Goal: Use online tool/utility: Use online tool/utility

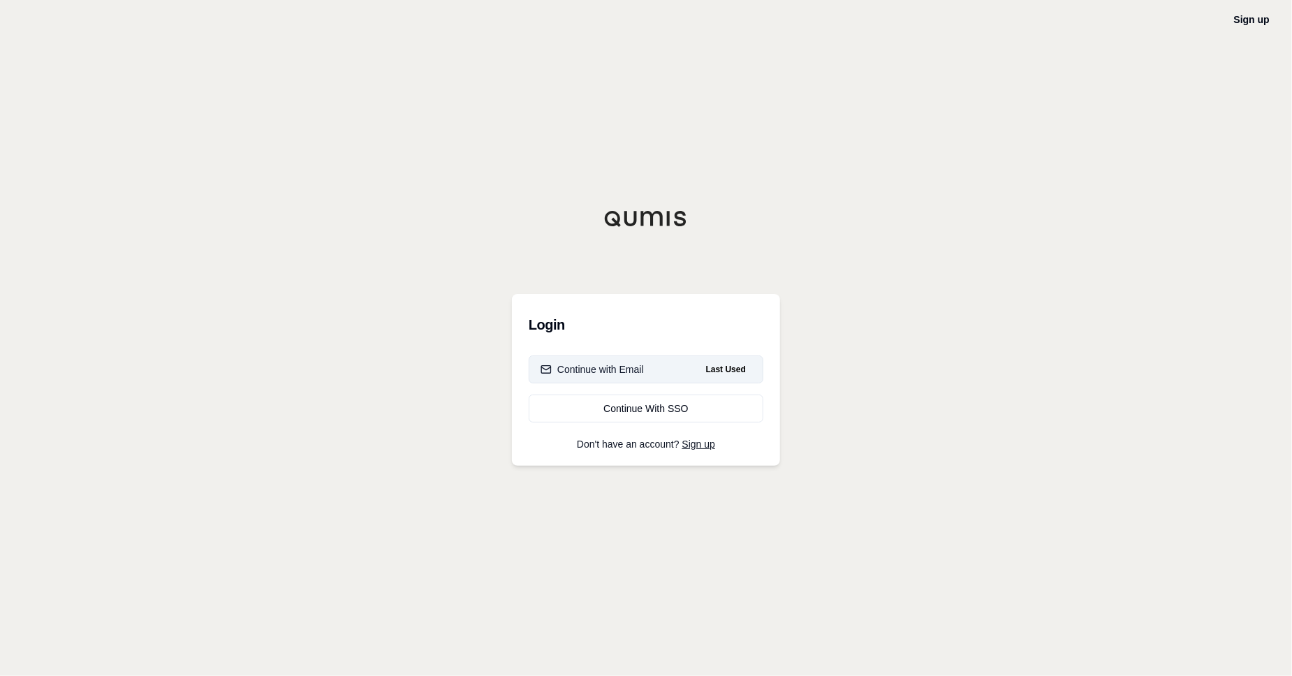
click at [617, 368] on div "Continue with Email" at bounding box center [591, 369] width 103 height 14
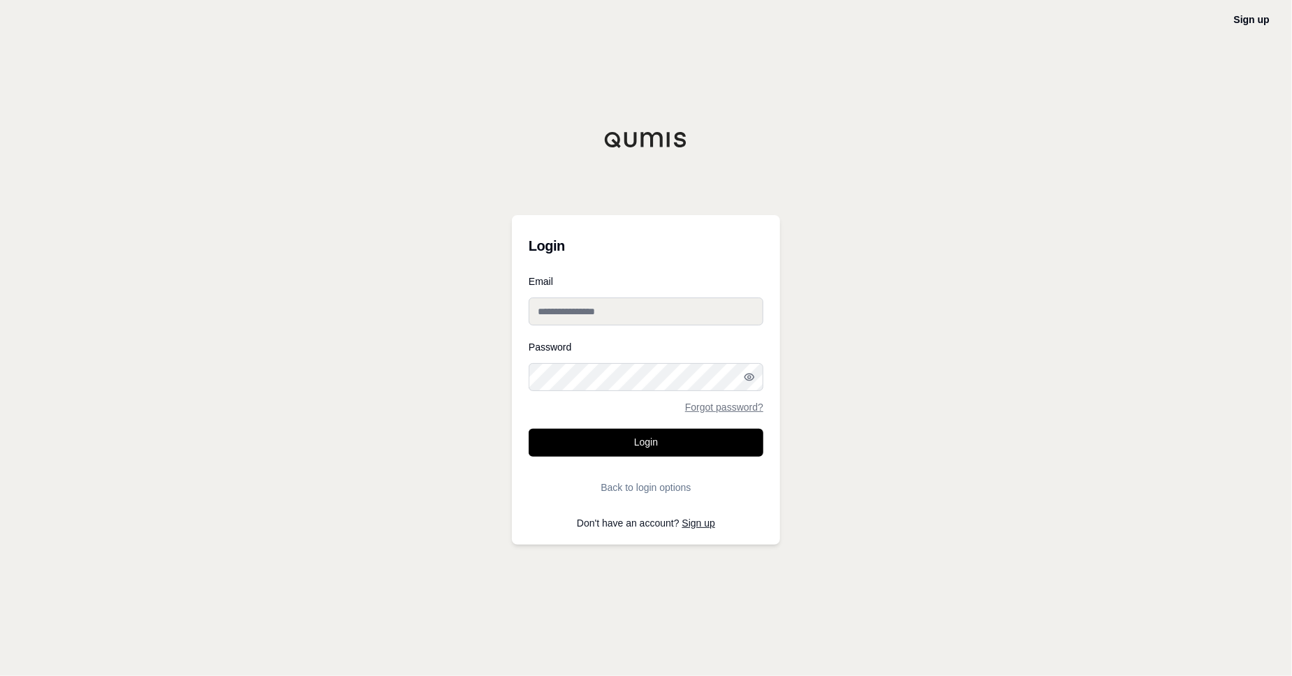
type input "**********"
click at [678, 429] on button "Login" at bounding box center [646, 443] width 235 height 28
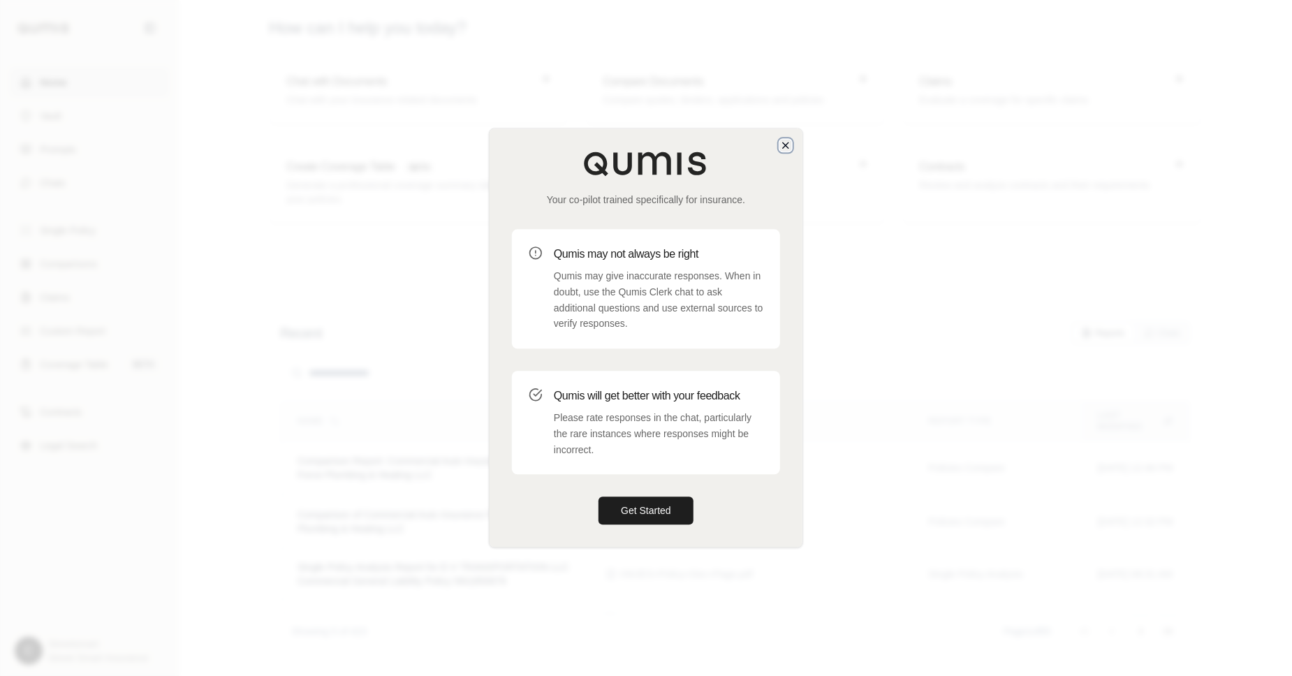
click at [786, 148] on icon "button" at bounding box center [785, 145] width 11 height 11
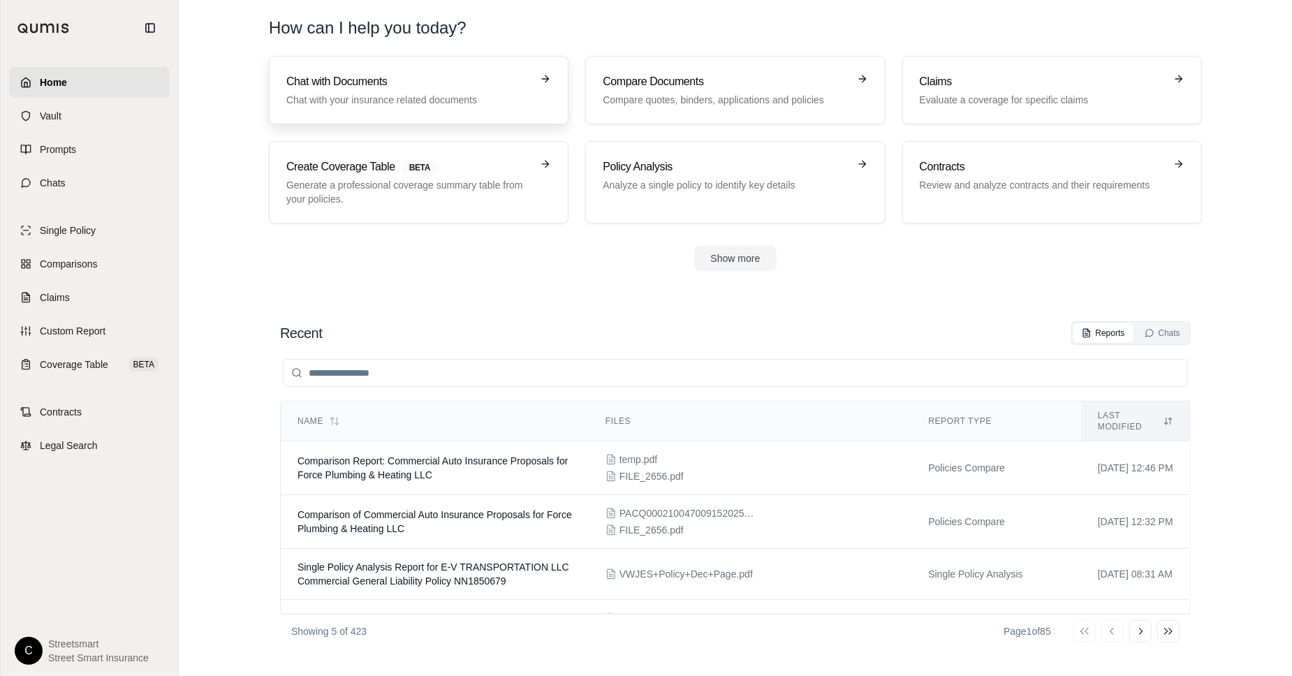
click at [360, 86] on h3 "Chat with Documents" at bounding box center [408, 81] width 245 height 17
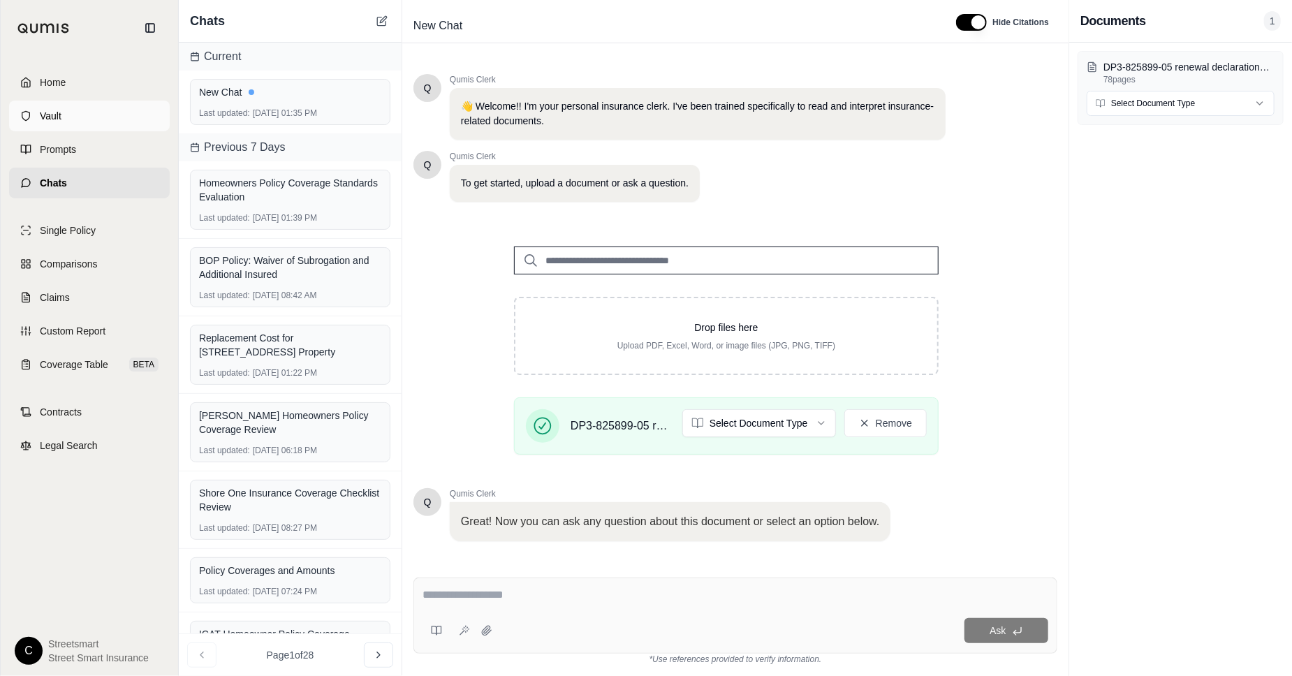
scroll to position [78, 0]
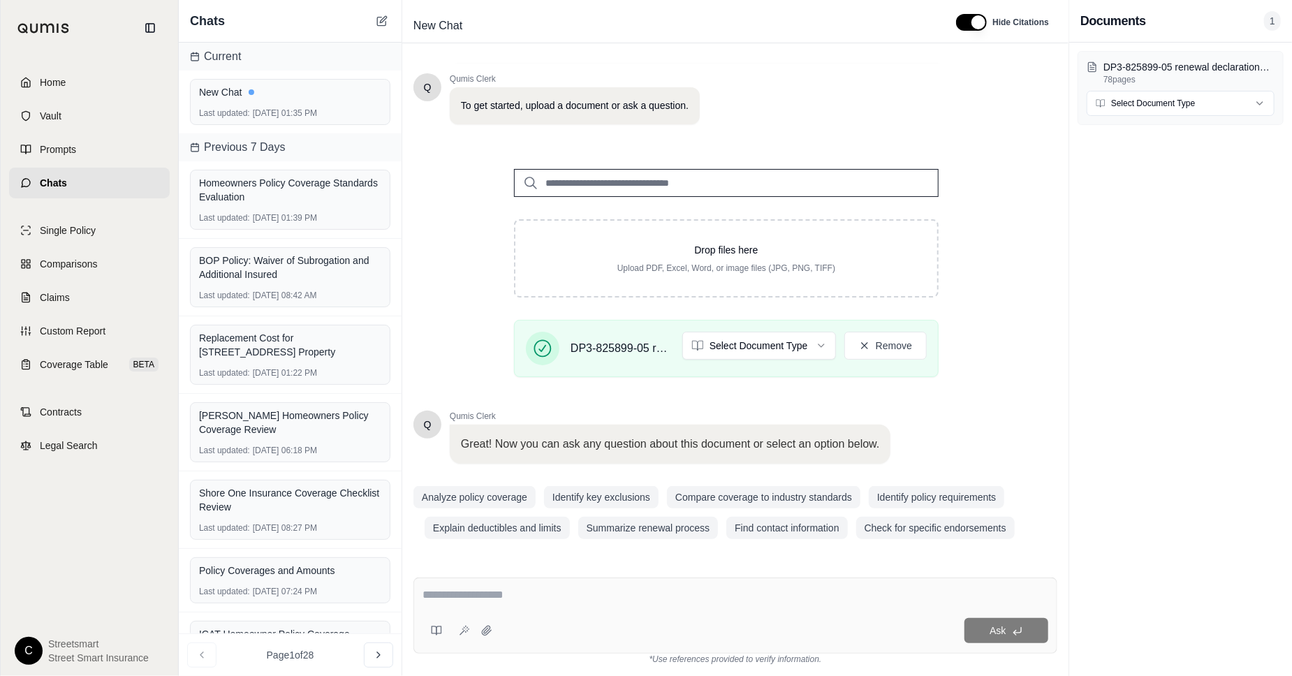
click at [585, 605] on div at bounding box center [735, 598] width 626 height 22
click at [580, 598] on textarea at bounding box center [735, 595] width 626 height 17
paste textarea "**********"
type textarea "**********"
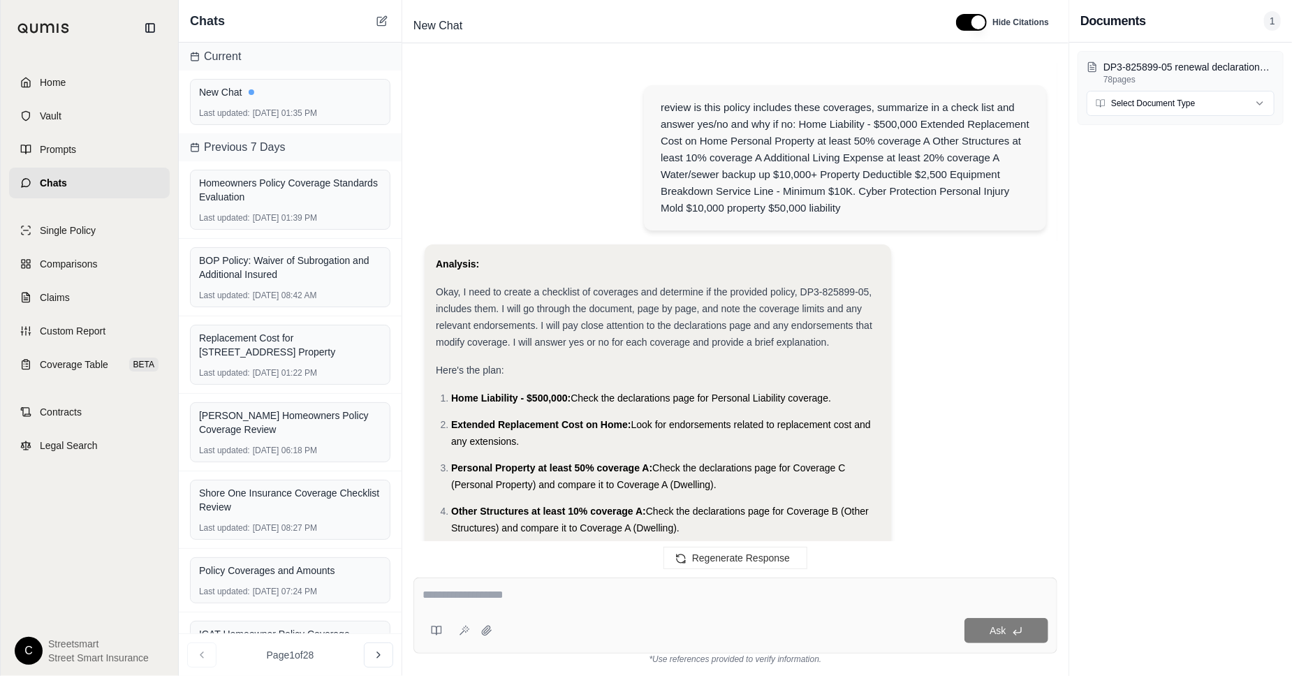
scroll to position [1949, 0]
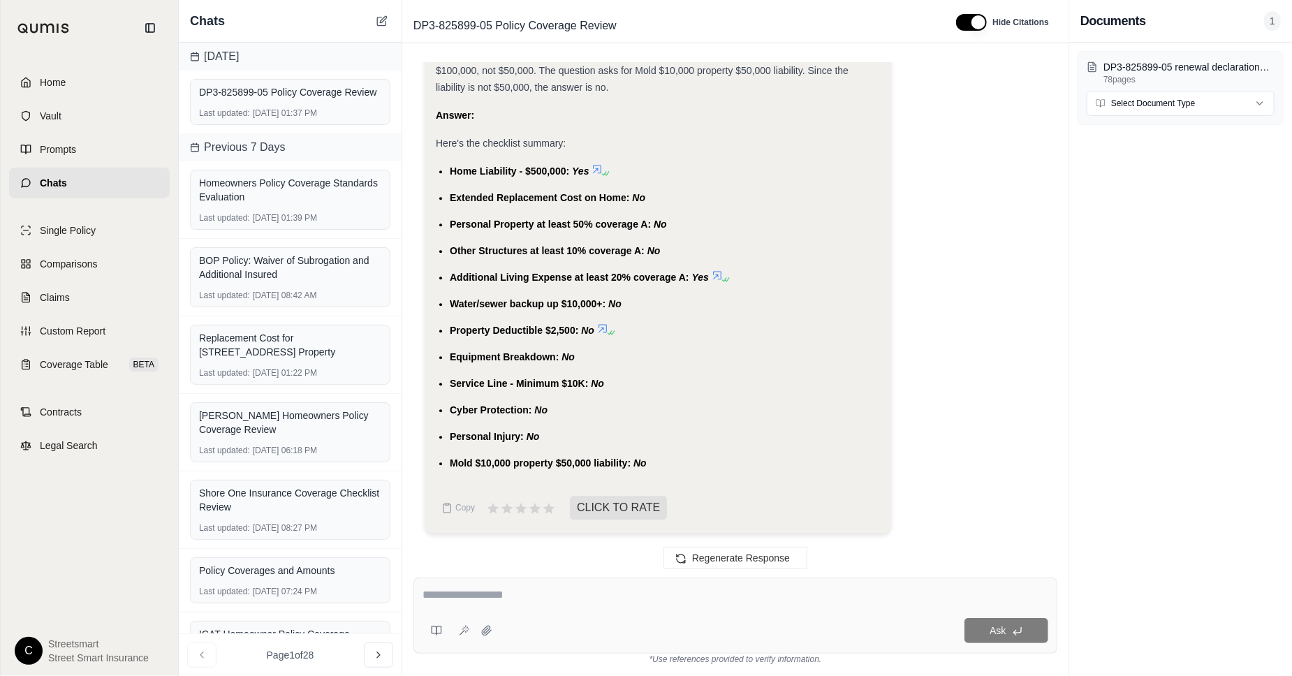
click at [459, 170] on span "Home Liability - $500,000:" at bounding box center [509, 170] width 119 height 11
copy ul "Home Liability - $500,000: Yes"
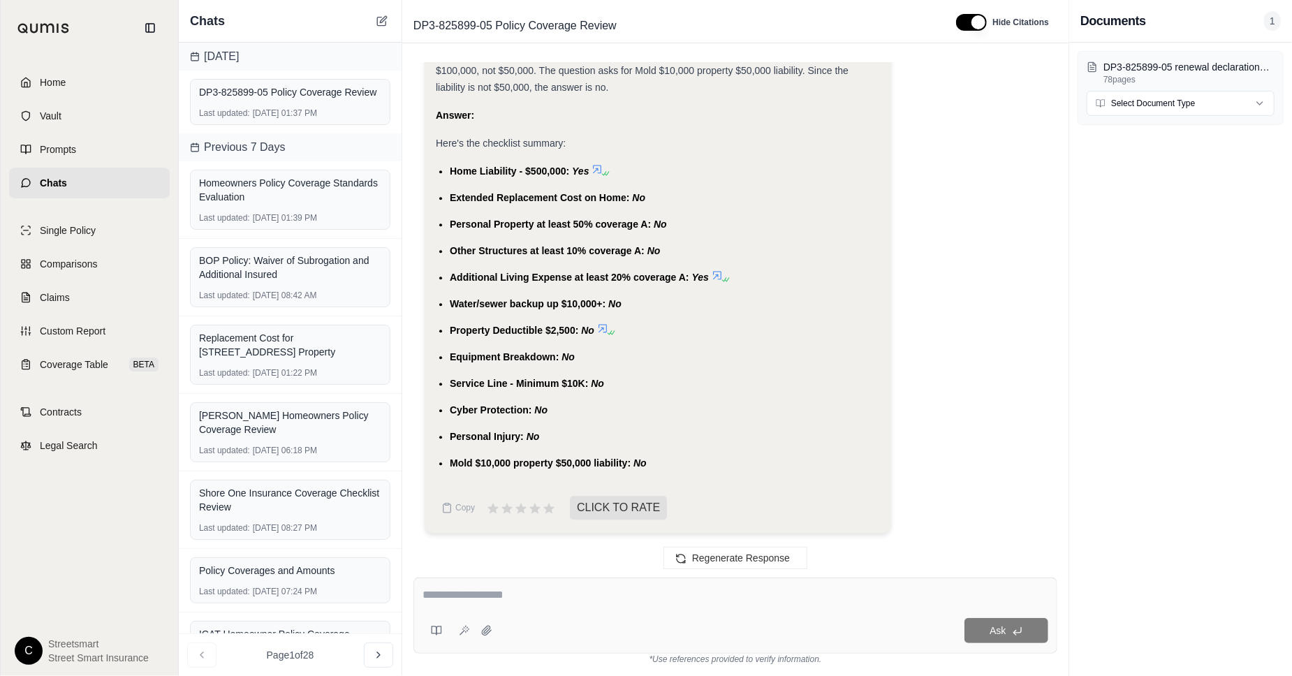
click at [598, 195] on span "Extended Replacement Cost on Home:" at bounding box center [540, 197] width 180 height 11
copy ul "Extended Replacement Cost on Home: No"
click at [530, 225] on span "Personal Property at least 50% coverage A:" at bounding box center [550, 224] width 201 height 11
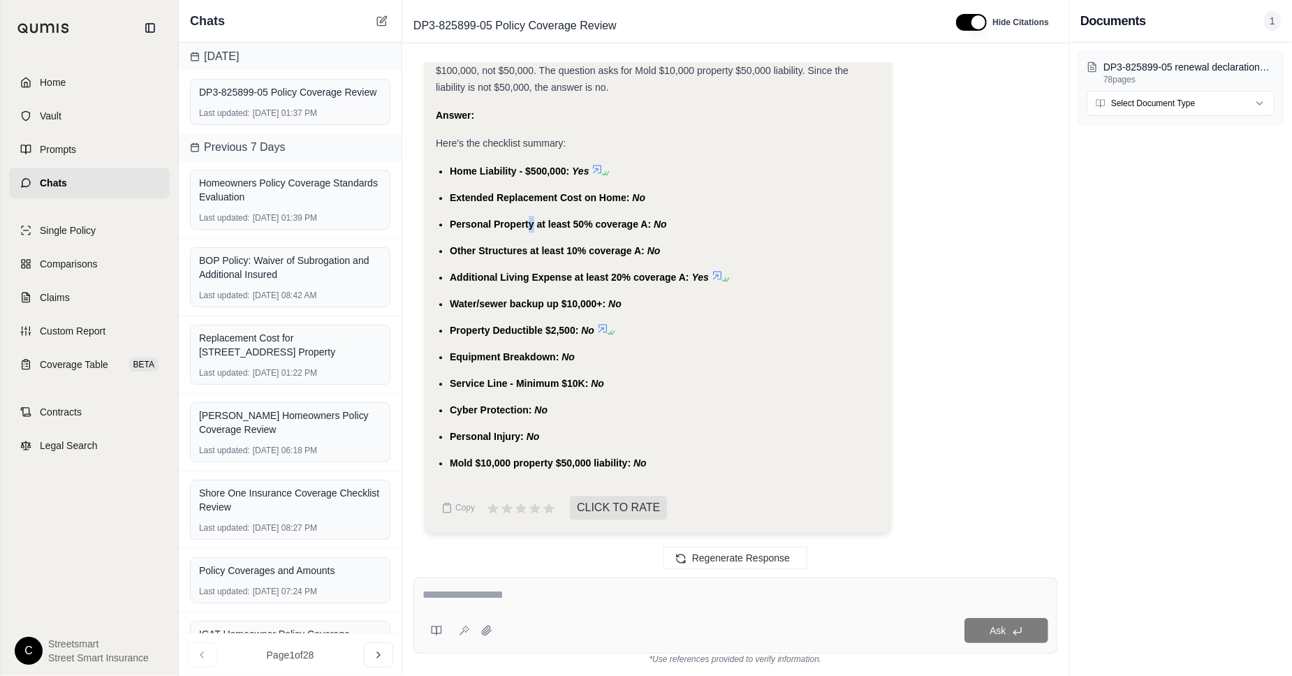
click at [530, 225] on span "Personal Property at least 50% coverage A:" at bounding box center [550, 224] width 201 height 11
copy ul "Personal Property at least 50% coverage A: No"
click at [589, 249] on span "Other Structures at least 10% coverage A:" at bounding box center [547, 250] width 195 height 11
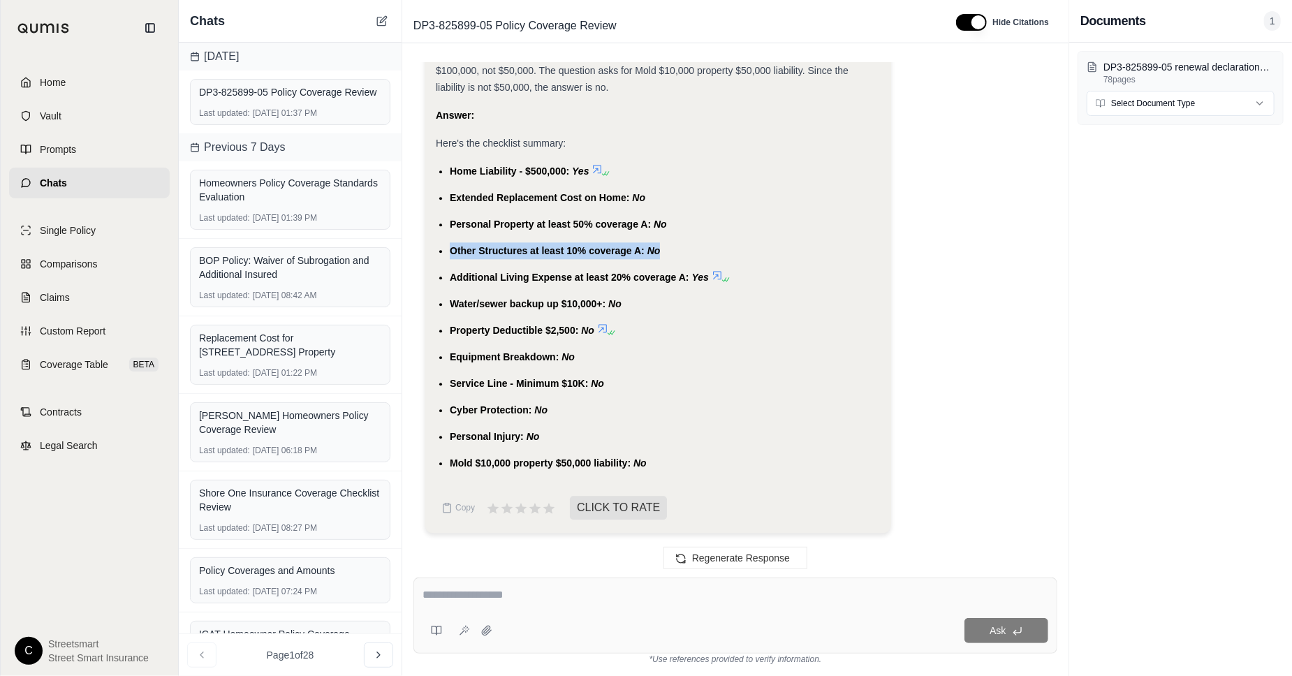
click at [589, 249] on span "Other Structures at least 10% coverage A:" at bounding box center [547, 250] width 195 height 11
copy ul "Other Structures at least 10% coverage A: No"
click at [605, 278] on span "Additional Living Expense at least 20% coverage A:" at bounding box center [570, 277] width 240 height 11
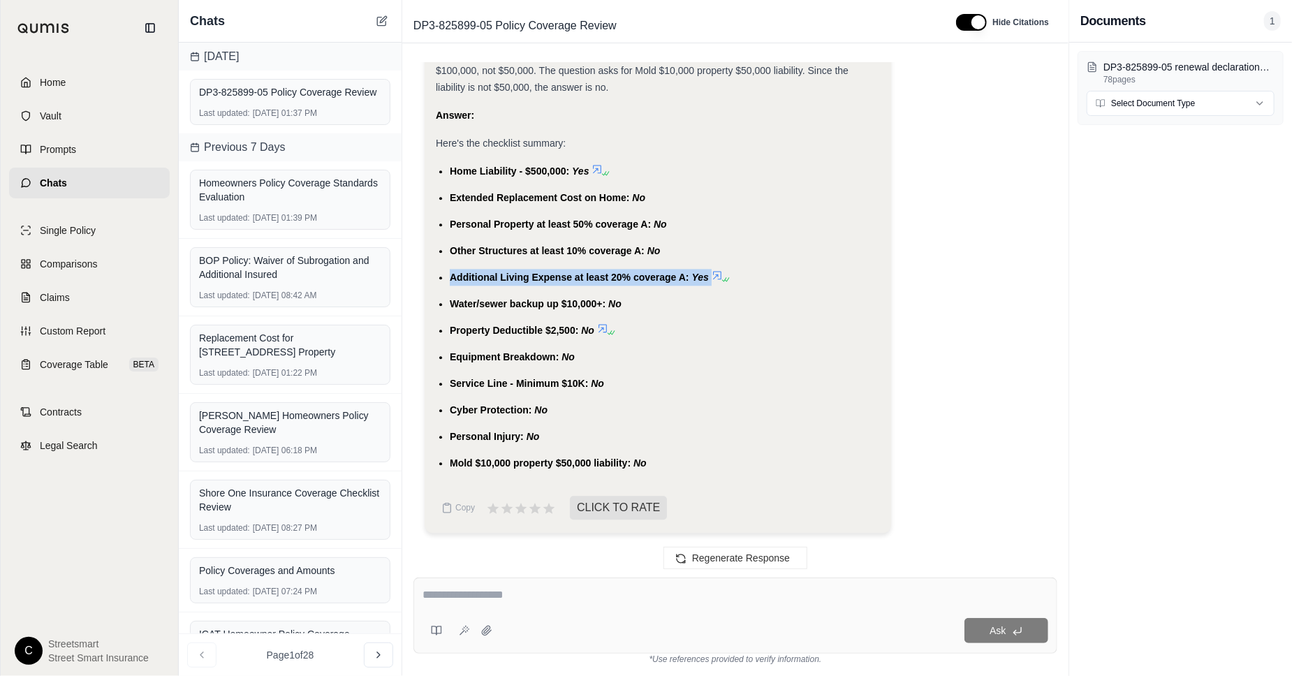
click at [605, 278] on span "Additional Living Expense at least 20% coverage A:" at bounding box center [570, 277] width 240 height 11
copy ul "Additional Living Expense at least 20% coverage A: Yes"
click at [496, 303] on span "Water/sewer backup up $10,000+:" at bounding box center [528, 303] width 156 height 11
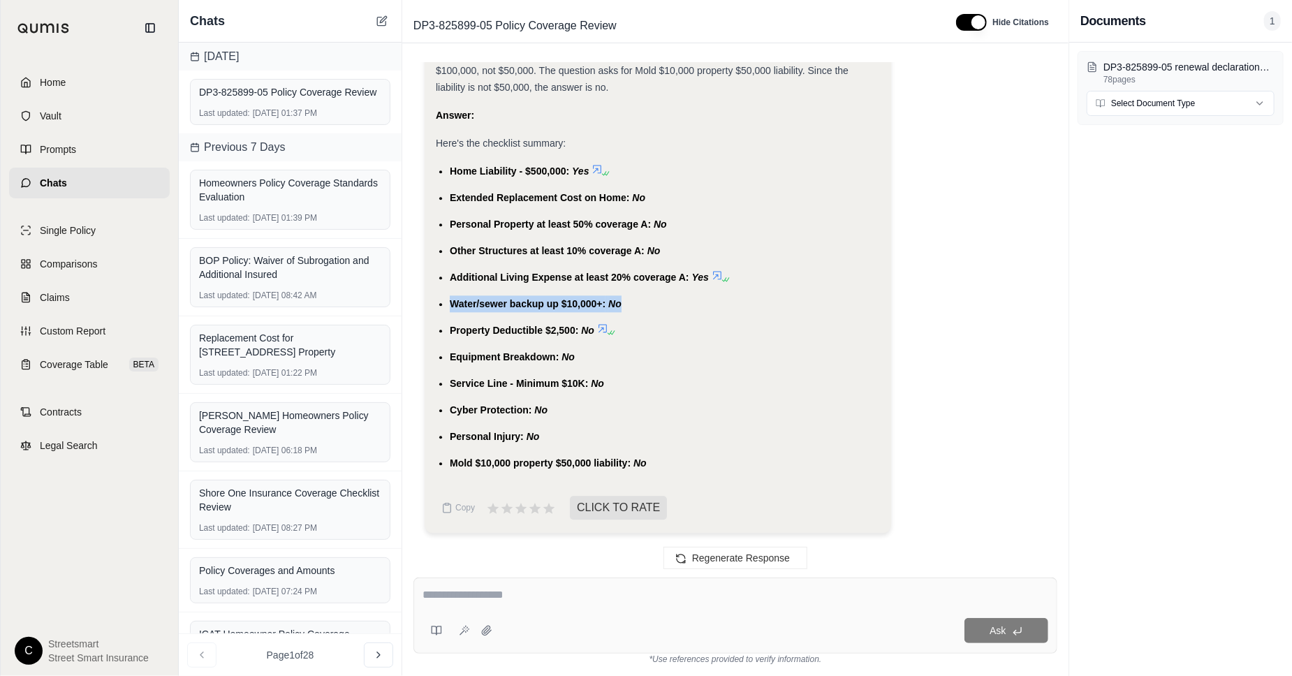
copy ul "Water/sewer backup up $10,000+: No"
click at [476, 333] on span "Property Deductible $2,500:" at bounding box center [514, 330] width 128 height 11
copy ul "Property Deductible $2,500: No"
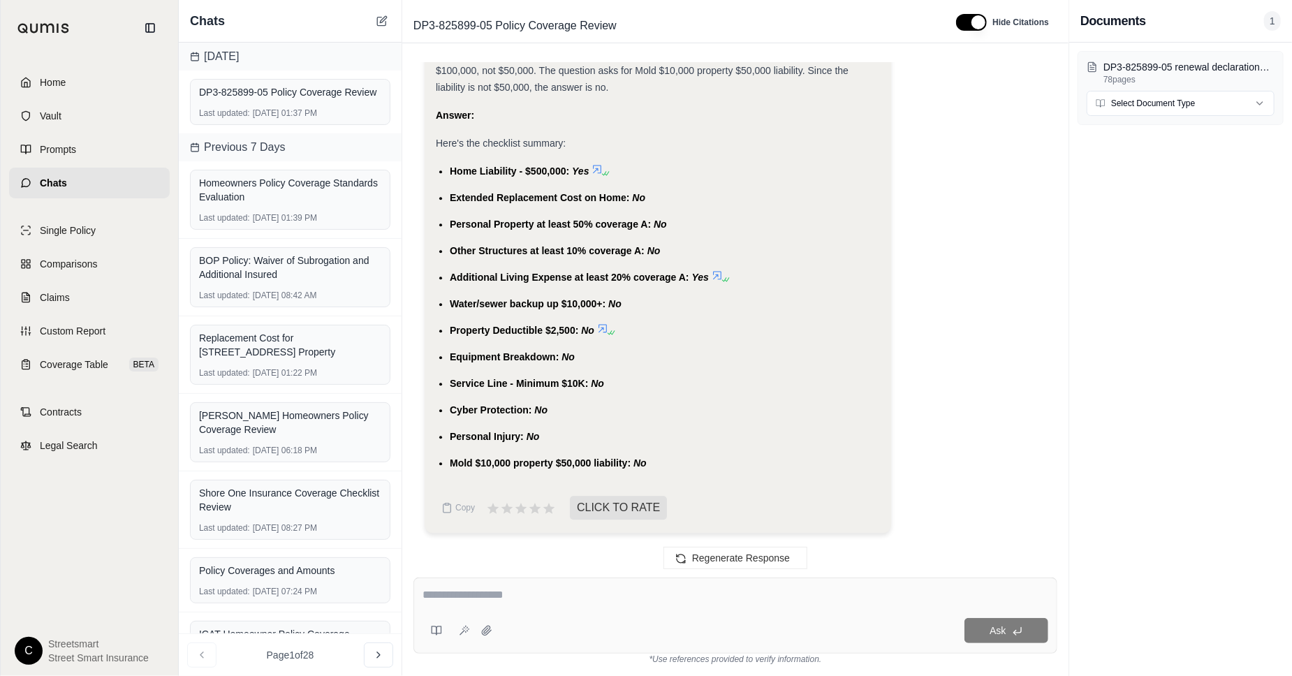
click at [634, 594] on textarea at bounding box center [735, 595] width 626 height 17
type textarea "********"
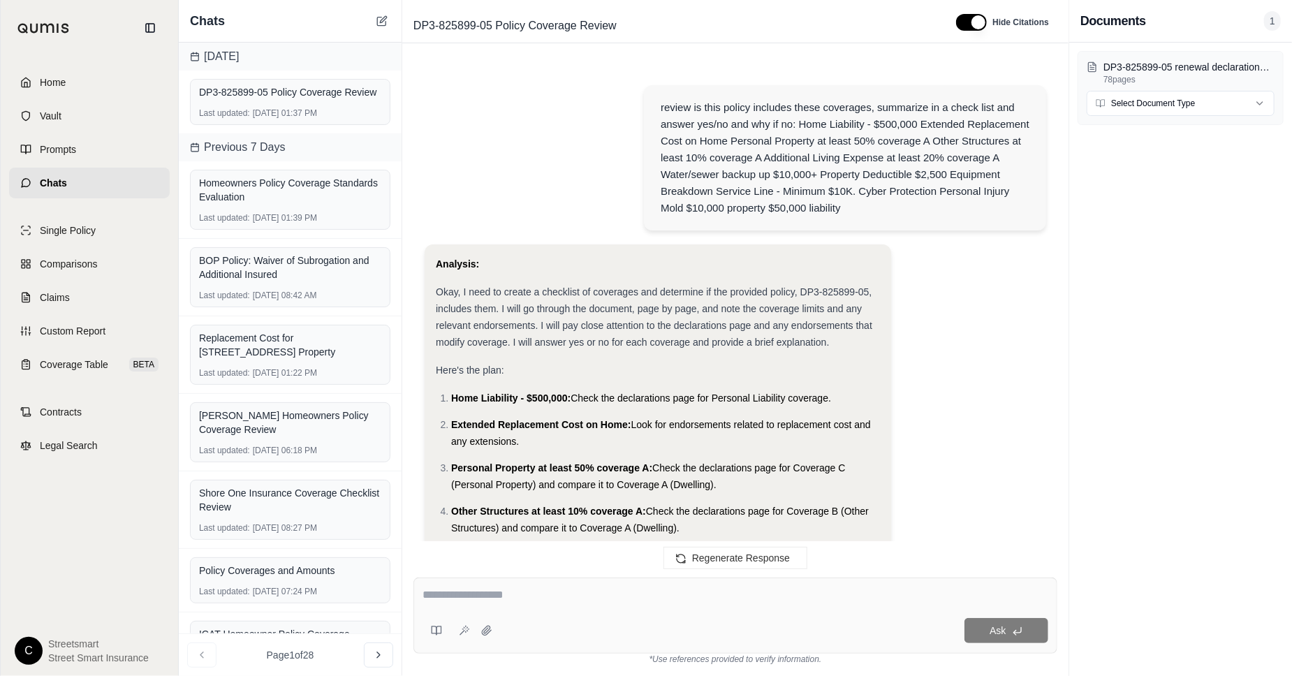
scroll to position [3528, 0]
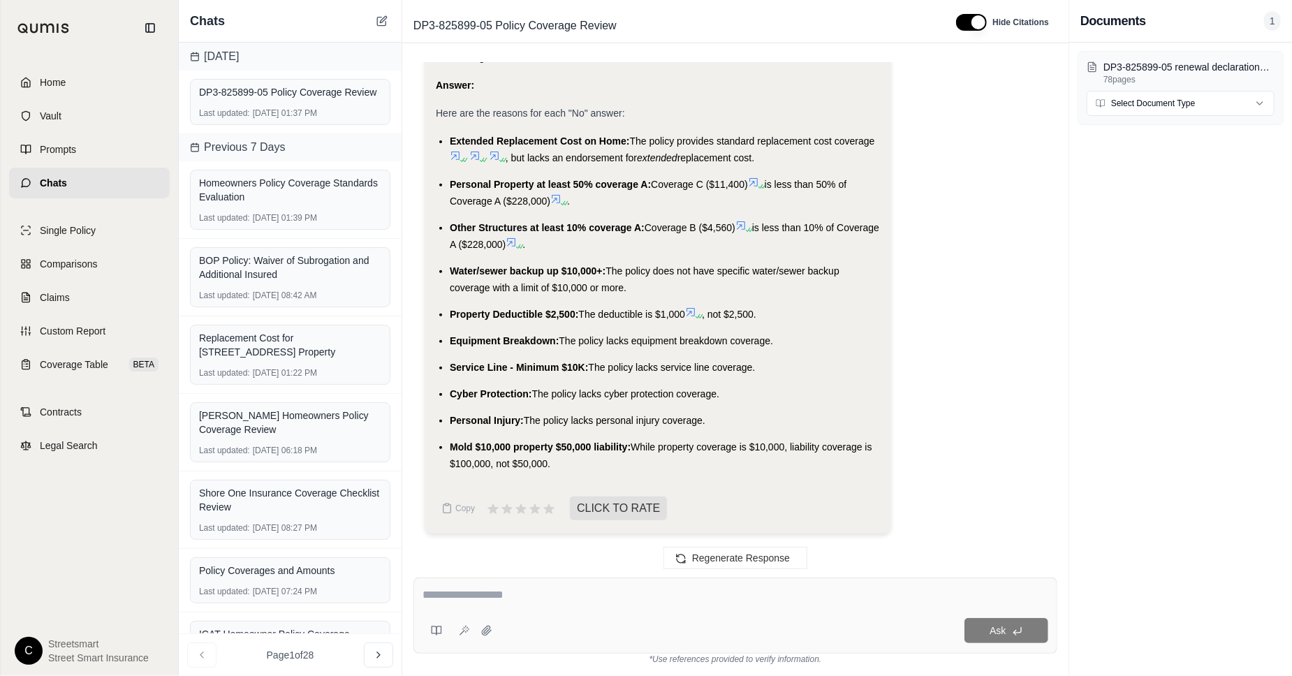
drag, startPoint x: 759, startPoint y: 161, endPoint x: 446, endPoint y: 134, distance: 314.7
click at [446, 134] on ul "Extended Replacement Cost on Home: The policy provides standard replacement cos…" at bounding box center [658, 302] width 444 height 339
copy li "Extended Replacement Cost on Home: The policy provides standard replacement cos…"
click at [747, 141] on span "The policy provides standard replacement cost coverage" at bounding box center [752, 140] width 245 height 11
drag, startPoint x: 634, startPoint y: 140, endPoint x: 767, endPoint y: 156, distance: 134.4
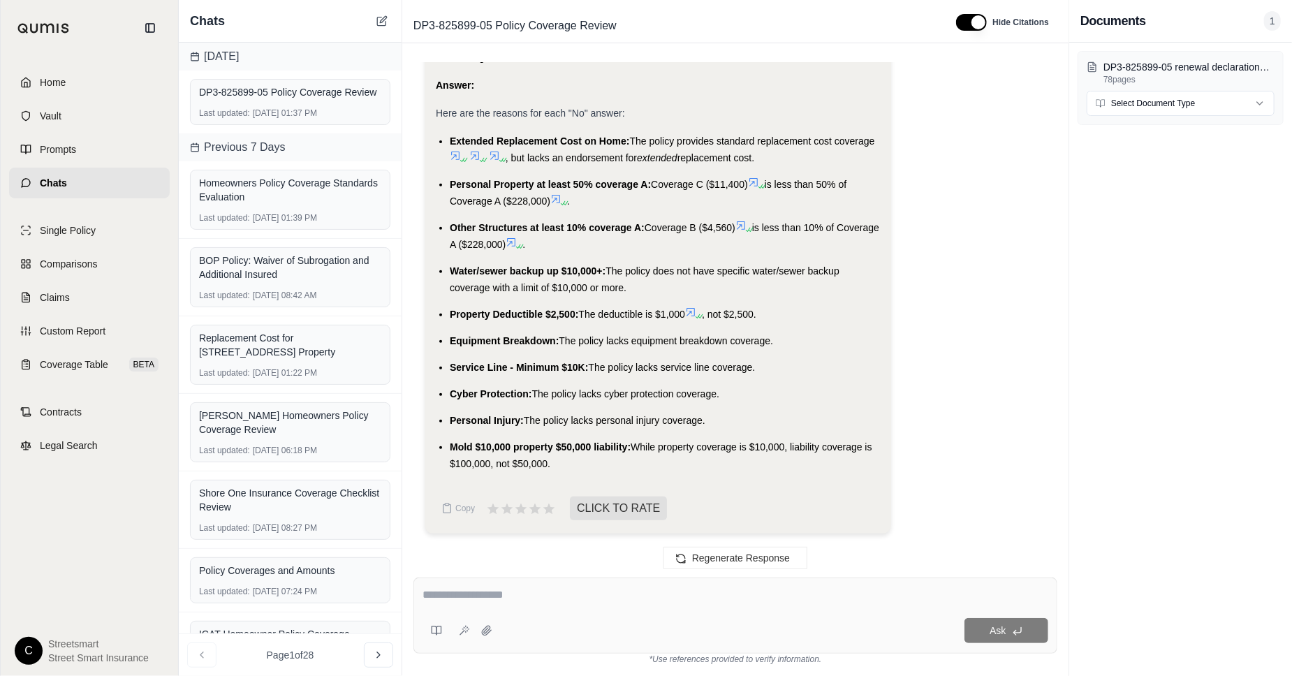
click at [767, 156] on li "Extended Replacement Cost on Home: The policy provides standard replacement cos…" at bounding box center [665, 150] width 430 height 34
click at [763, 203] on li "Personal Property at least 50% coverage A: Coverage C ($11,400) is less than 50…" at bounding box center [665, 193] width 430 height 34
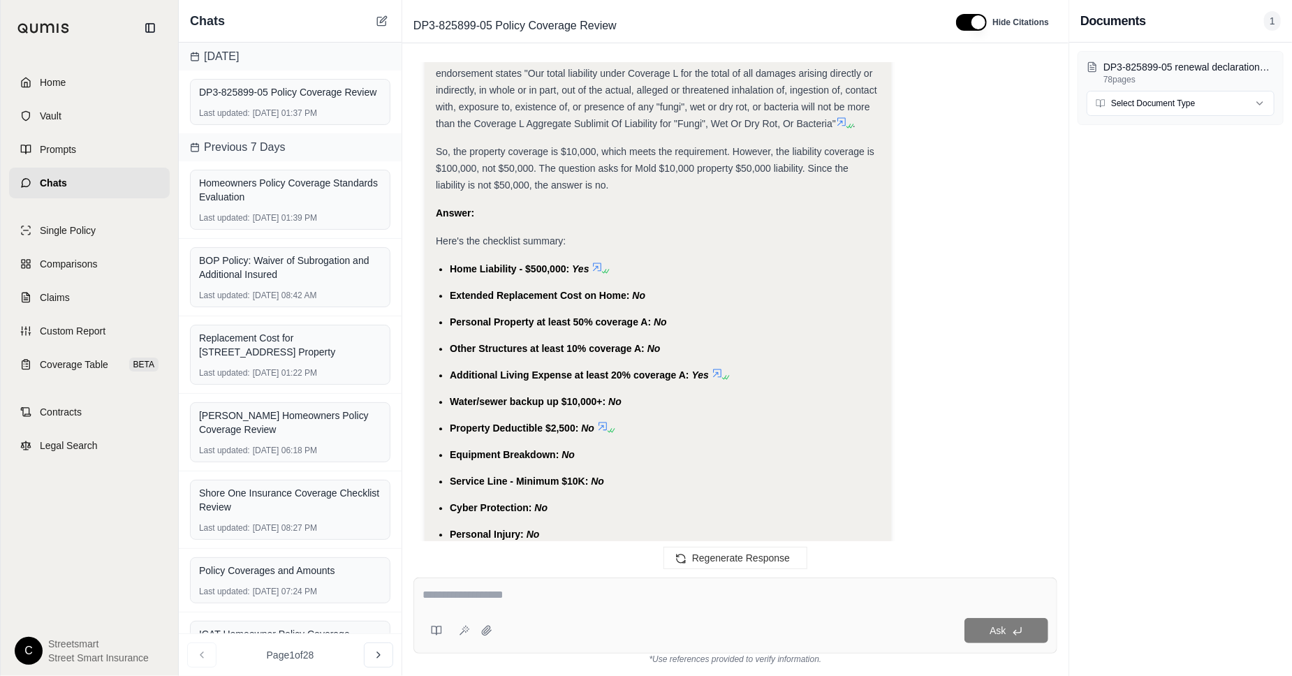
scroll to position [1956, 0]
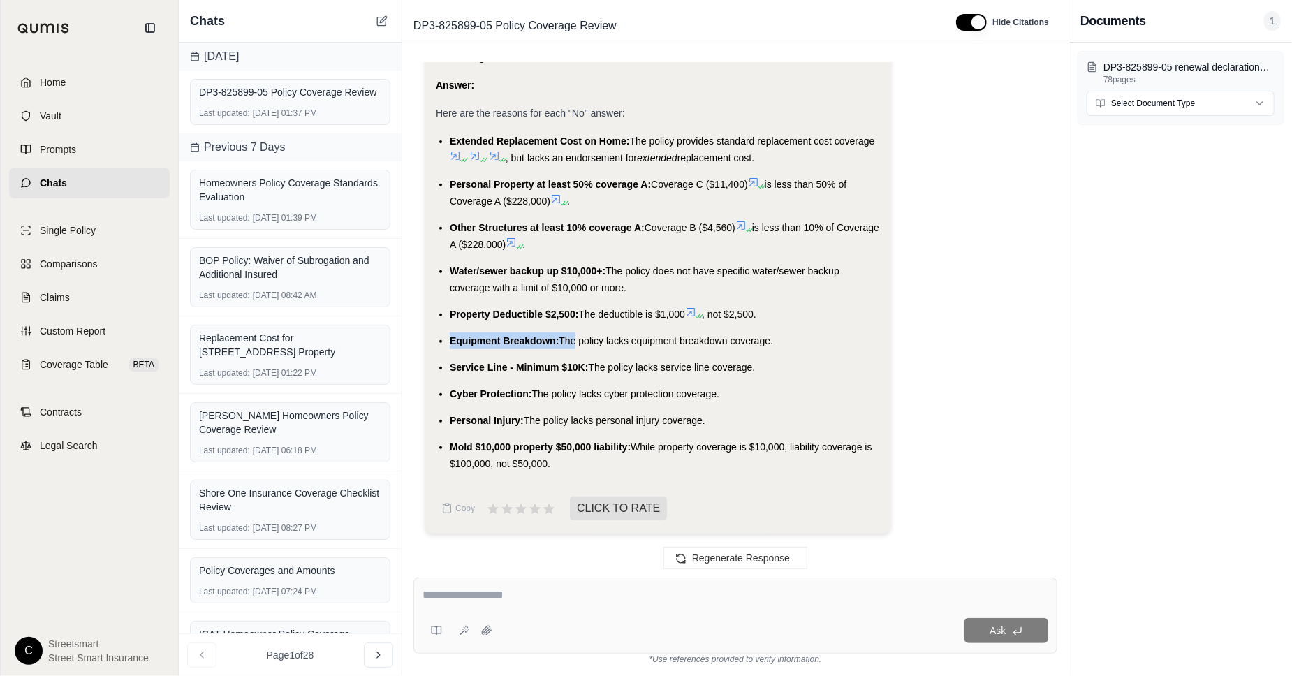
drag, startPoint x: 451, startPoint y: 323, endPoint x: 573, endPoint y: 324, distance: 122.2
click at [573, 324] on ul "Extended Replacement Cost on Home: The policy provides standard replacement cos…" at bounding box center [658, 302] width 444 height 339
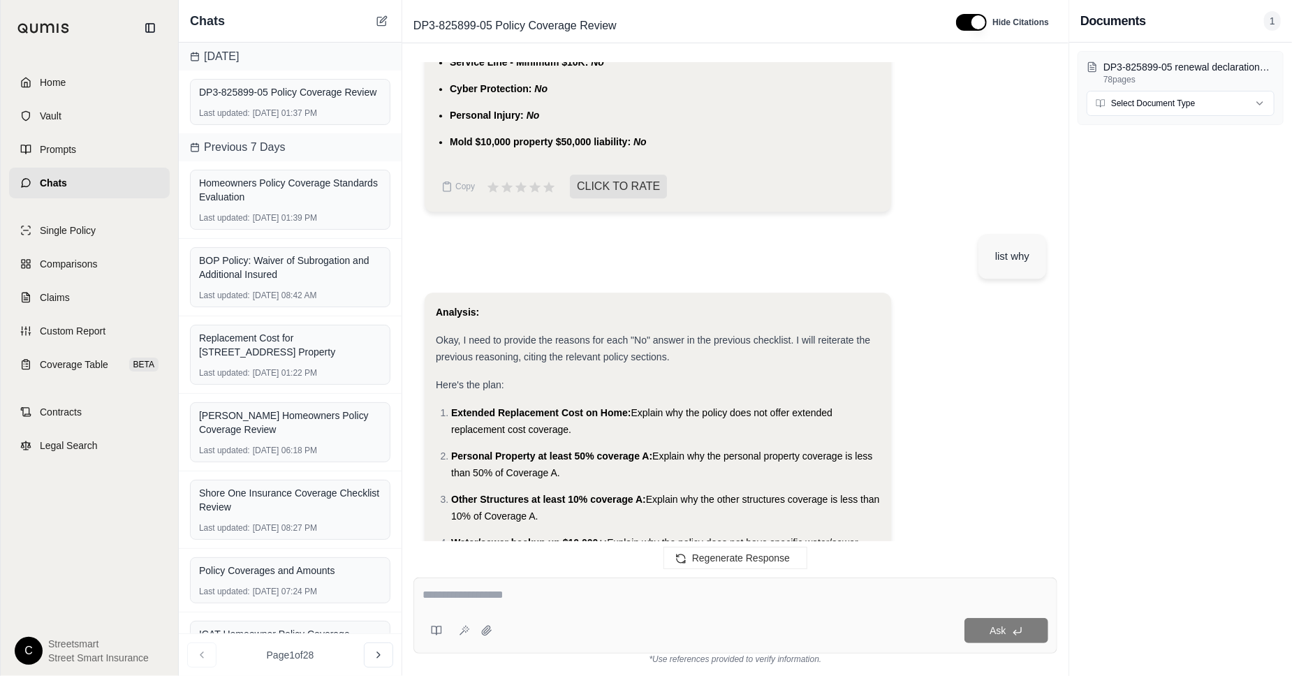
scroll to position [2061, 0]
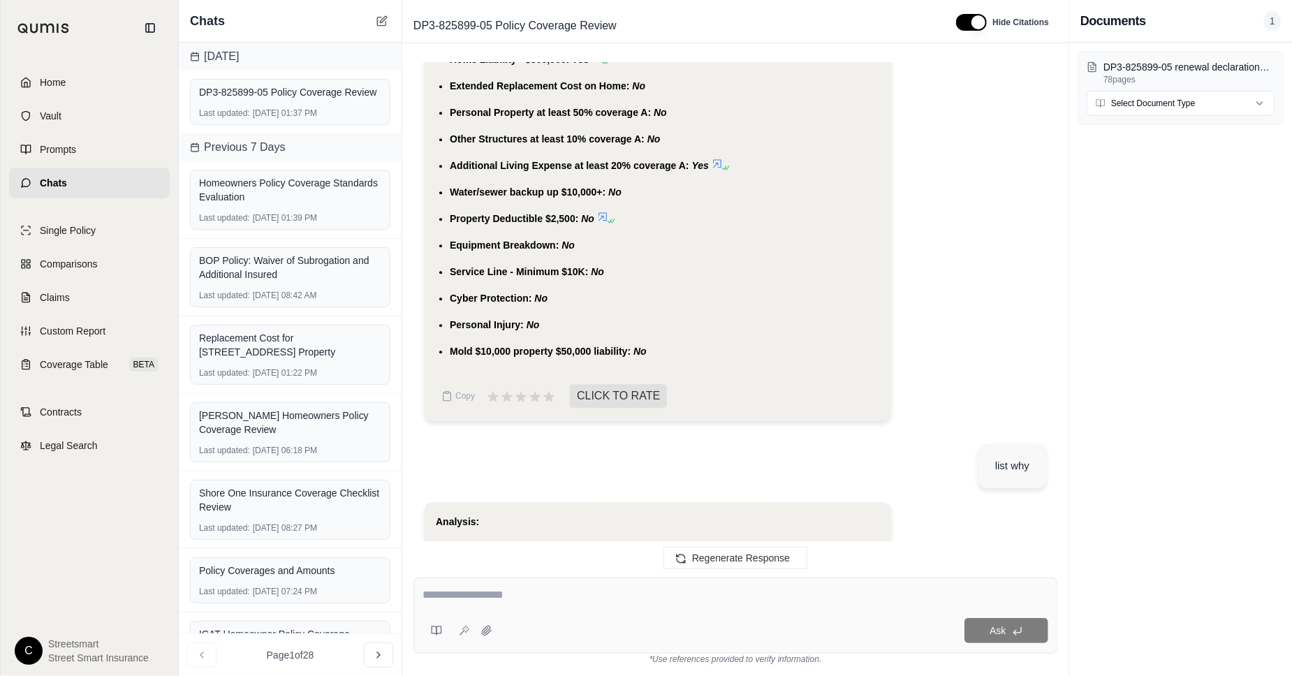
click at [573, 213] on span "Property Deductible $2,500:" at bounding box center [514, 218] width 128 height 11
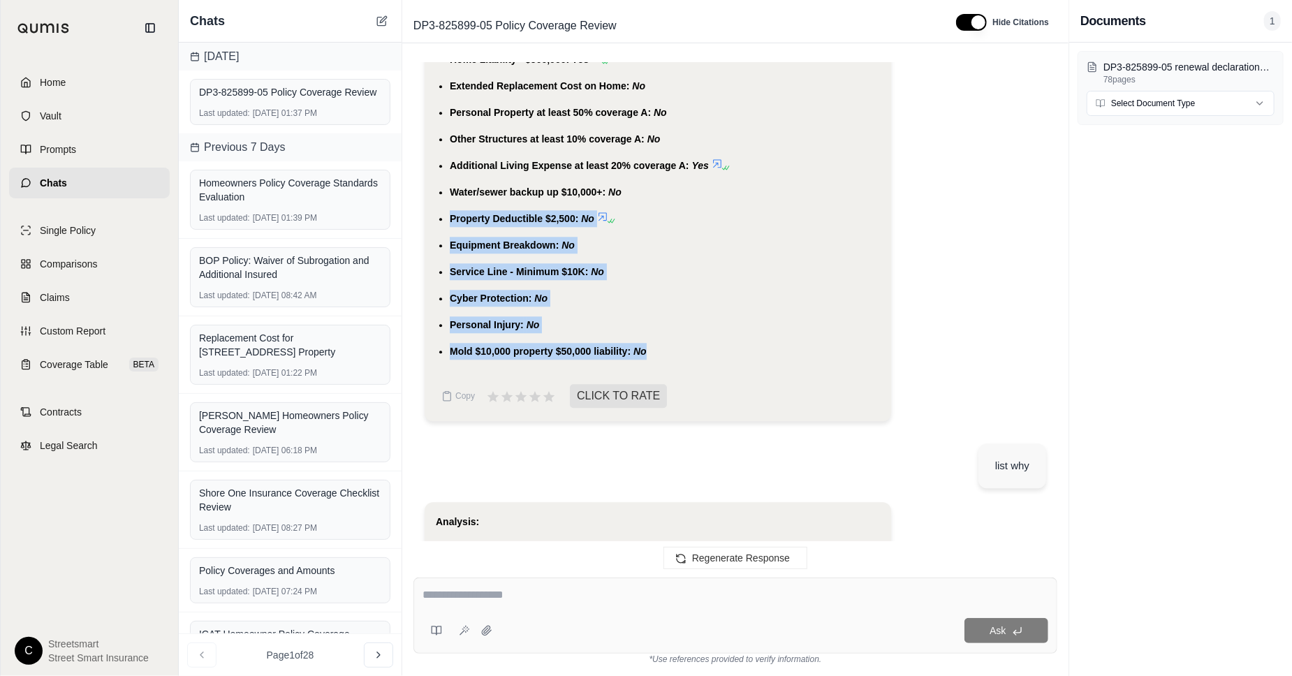
drag, startPoint x: 450, startPoint y: 215, endPoint x: 647, endPoint y: 355, distance: 241.3
click at [647, 355] on ul "Home Liability - $500,000: Yes Extended Replacement Cost on Home: No Personal P…" at bounding box center [658, 205] width 444 height 309
copy ul "Property Deductible $2,500: No Equipment Breakdown: No Service Line - Minimum $…"
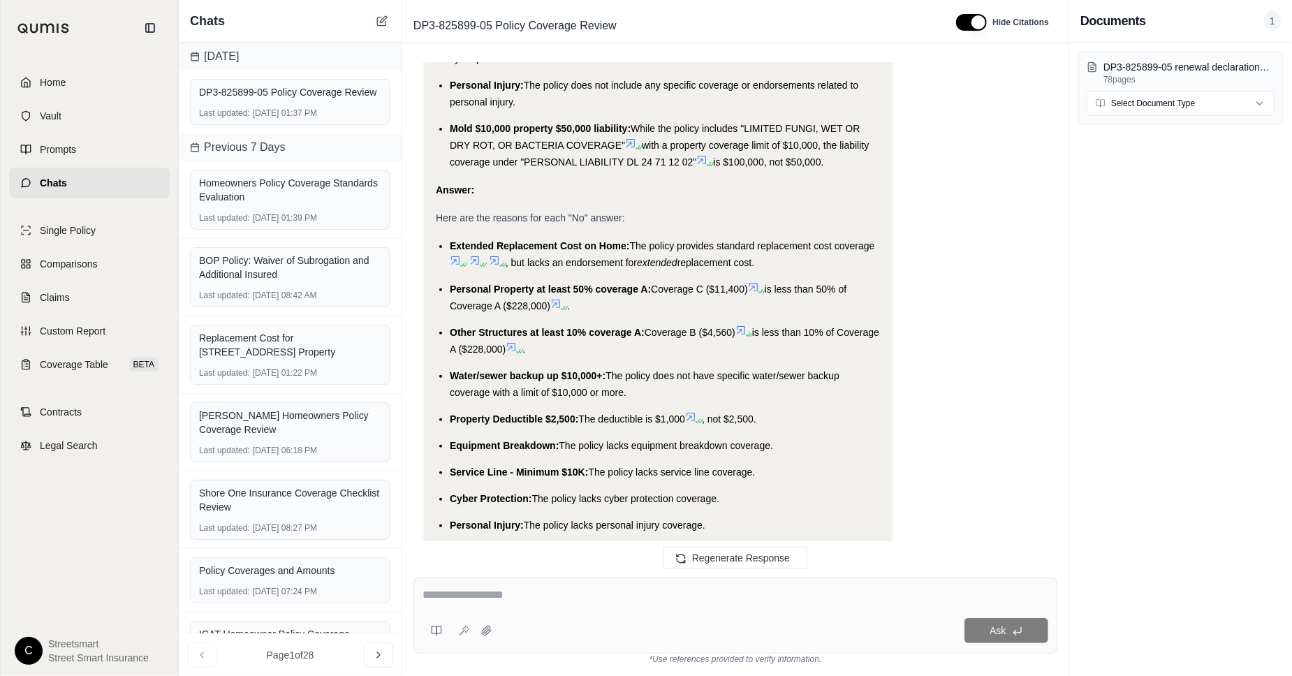
scroll to position [3528, 0]
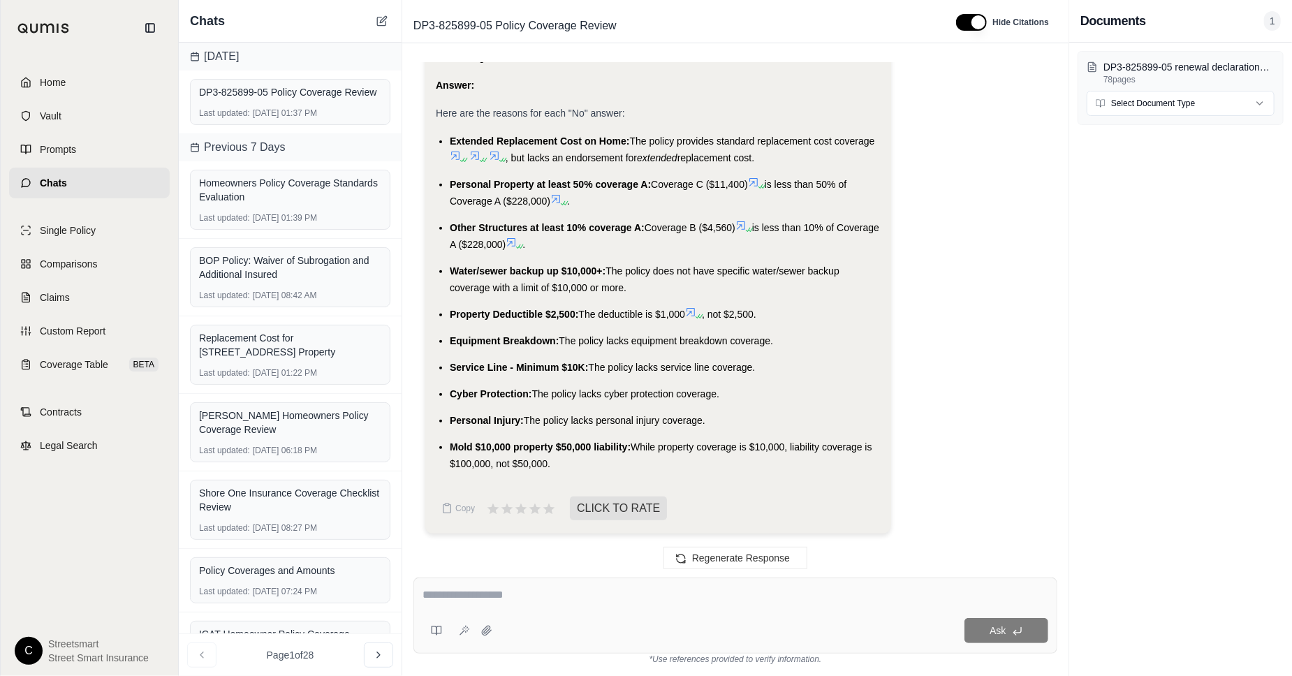
drag, startPoint x: 652, startPoint y: 182, endPoint x: 552, endPoint y: 205, distance: 103.2
click at [552, 205] on li "Personal Property at least 50% coverage A: Coverage C ($11,400) is less than 50…" at bounding box center [665, 193] width 430 height 34
copy li "Coverage C ($11,400) is less than 50% of Coverage A ($228,000)"
drag, startPoint x: 650, startPoint y: 223, endPoint x: 547, endPoint y: 242, distance: 104.4
click at [547, 242] on li "Other Structures at least 10% coverage A: Coverage B ($4,560) is less than 10% …" at bounding box center [665, 236] width 430 height 34
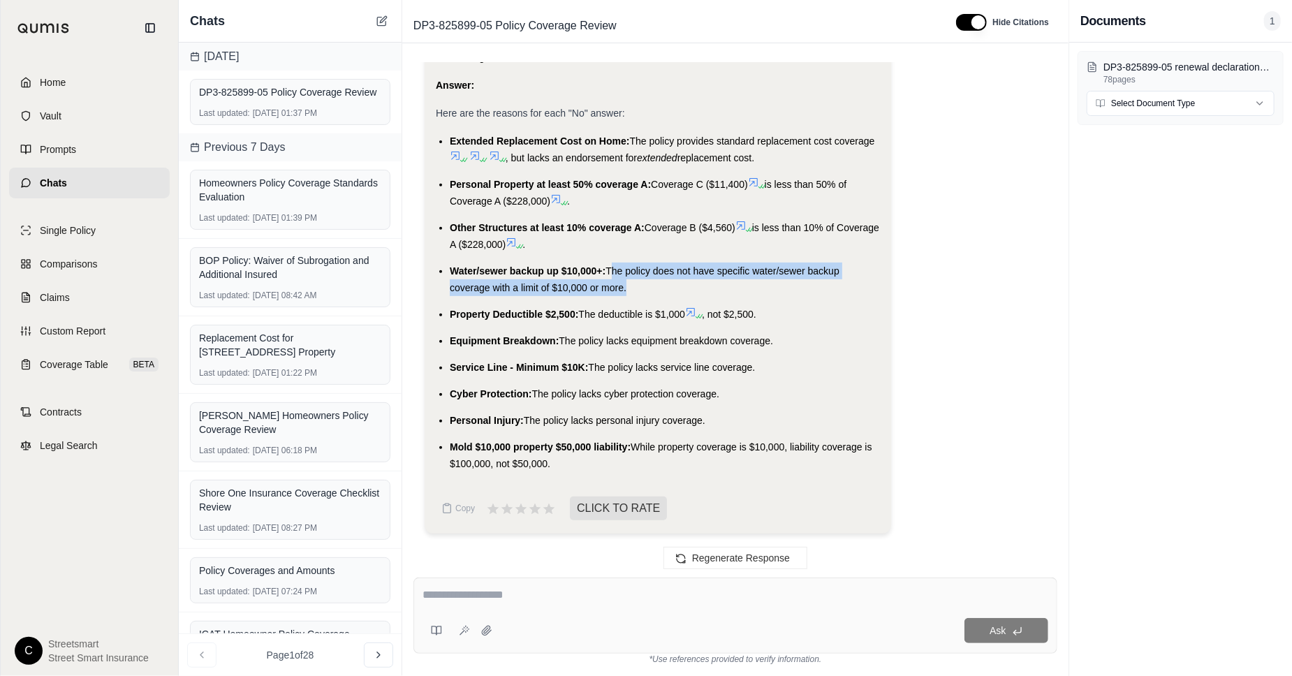
drag, startPoint x: 608, startPoint y: 268, endPoint x: 621, endPoint y: 279, distance: 17.3
click at [621, 279] on li "Water/sewer backup up $10,000+: The policy does not have specific water/sewer b…" at bounding box center [665, 280] width 430 height 34
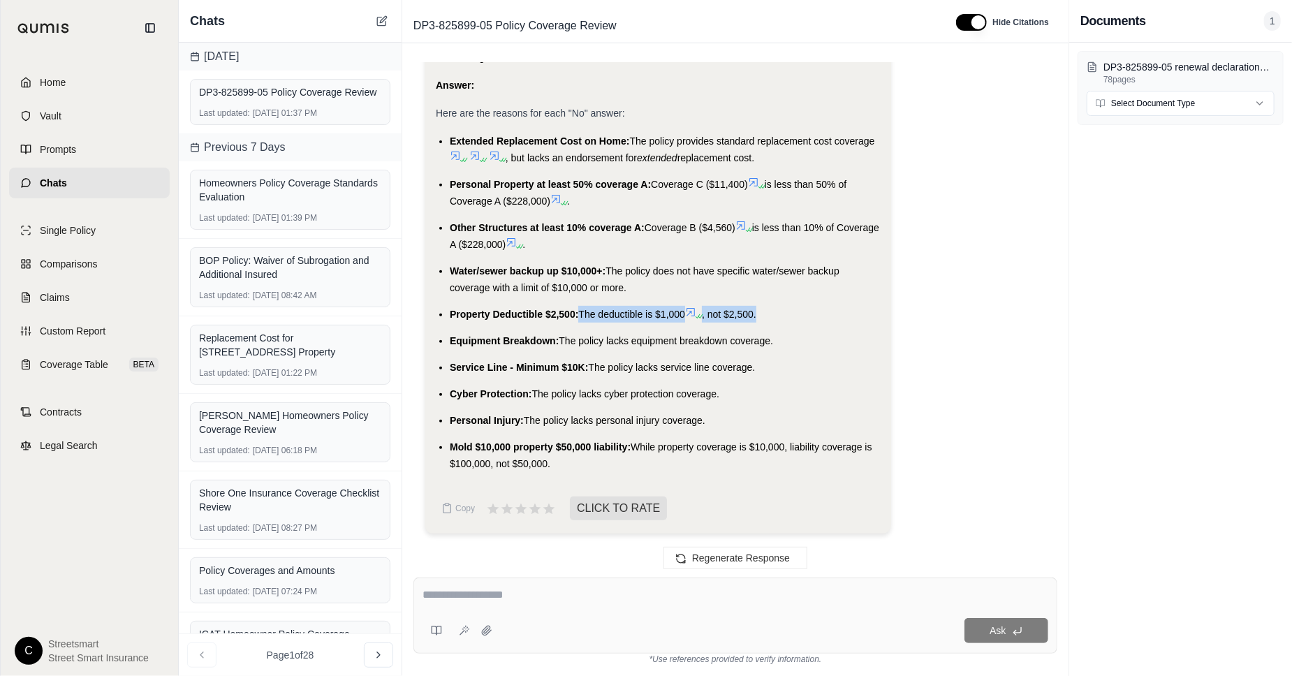
drag, startPoint x: 579, startPoint y: 313, endPoint x: 760, endPoint y: 309, distance: 181.6
click at [760, 309] on li "Property Deductible $2,500: The deductible is $1,000 , not $2,500." at bounding box center [665, 314] width 430 height 17
drag, startPoint x: 562, startPoint y: 337, endPoint x: 774, endPoint y: 334, distance: 212.3
click at [773, 335] on span "The policy lacks equipment breakdown coverage." at bounding box center [666, 340] width 214 height 11
drag, startPoint x: 589, startPoint y: 362, endPoint x: 769, endPoint y: 362, distance: 180.2
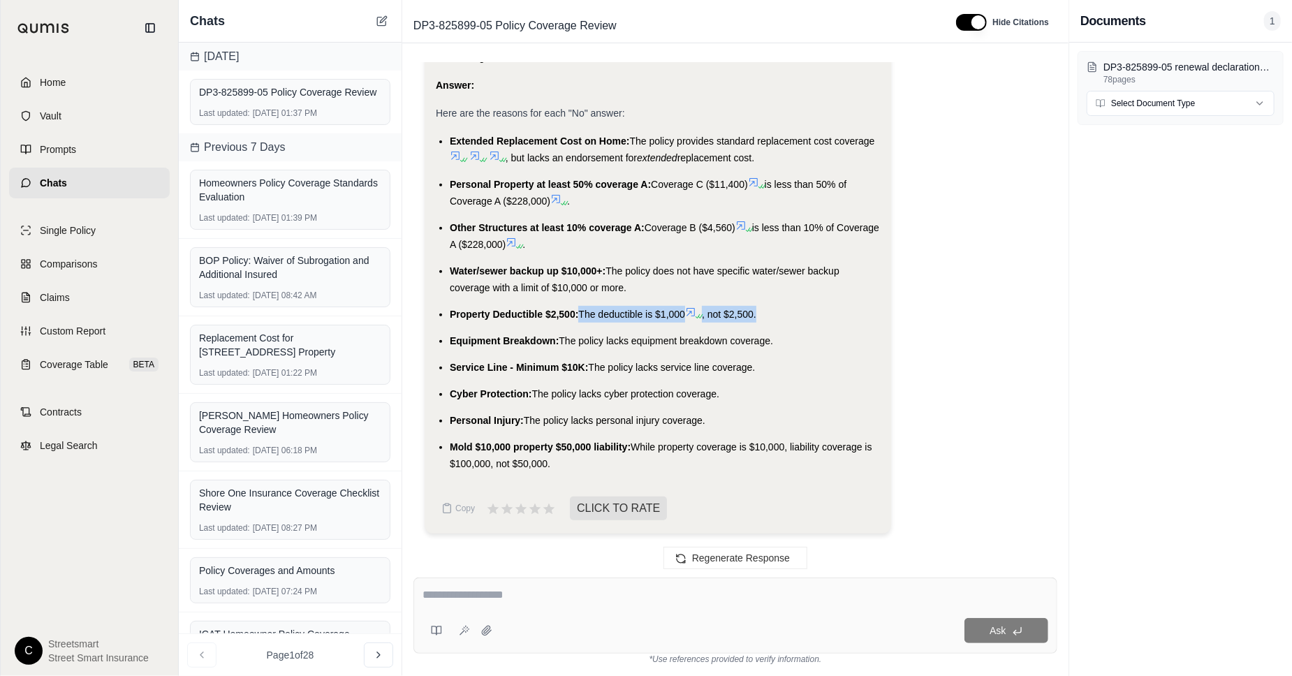
click at [769, 362] on li "Service Line - Minimum $10K: The policy lacks service line coverage." at bounding box center [665, 367] width 430 height 17
drag, startPoint x: 536, startPoint y: 393, endPoint x: 722, endPoint y: 392, distance: 186.5
click at [722, 392] on li "Cyber Protection: The policy lacks cyber protection coverage." at bounding box center [665, 393] width 430 height 17
drag, startPoint x: 523, startPoint y: 419, endPoint x: 707, endPoint y: 419, distance: 183.7
click at [705, 419] on span "The policy lacks personal injury coverage." at bounding box center [615, 420] width 182 height 11
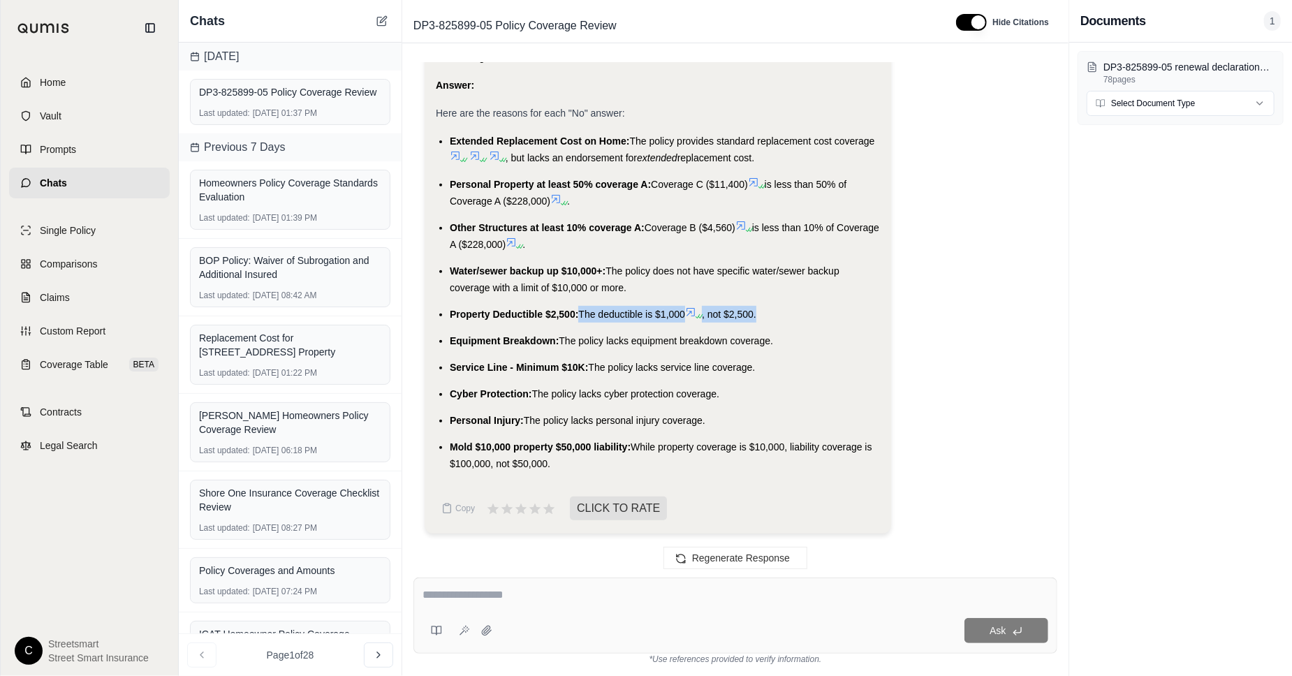
drag, startPoint x: 631, startPoint y: 443, endPoint x: 638, endPoint y: 461, distance: 18.8
click at [638, 461] on li "Mold $10,000 property $50,000 liability: While property coverage is $10,000, li…" at bounding box center [665, 456] width 430 height 34
click at [520, 609] on div "Ask" at bounding box center [735, 616] width 644 height 76
type textarea "**********"
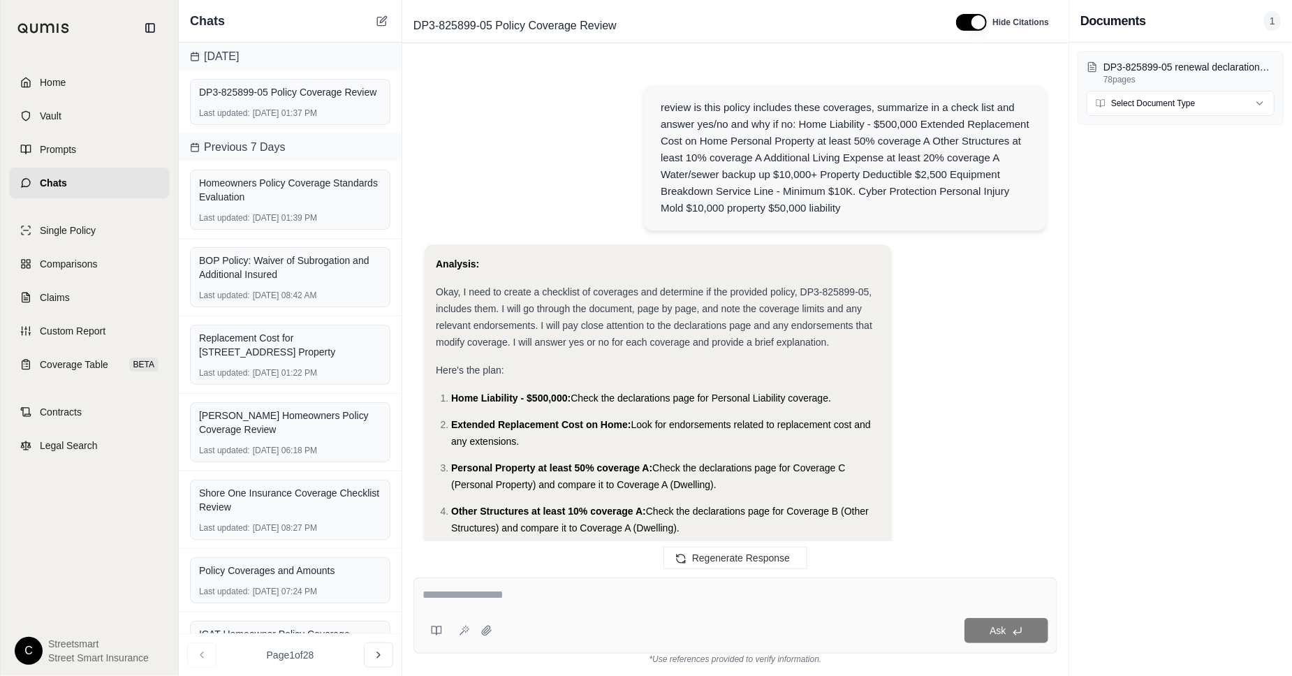
scroll to position [4130, 0]
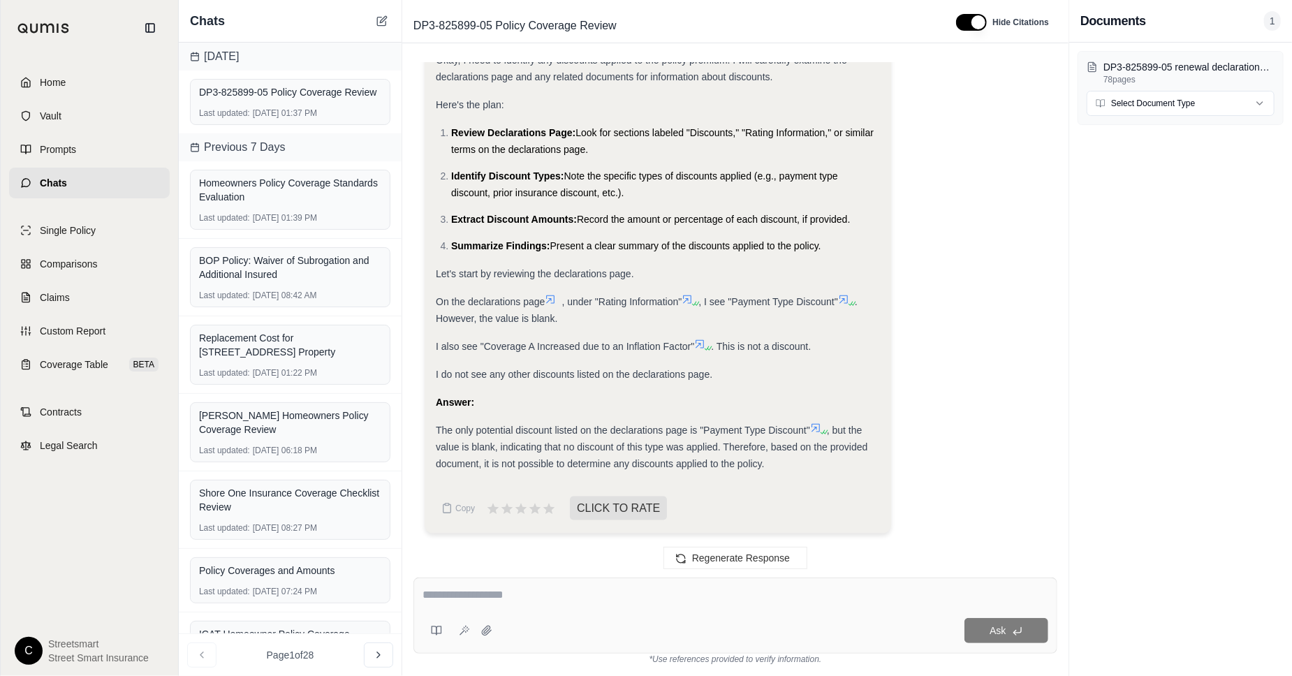
click at [958, 358] on div "Analysis: Okay, I need to identify any discounts applied to the policy premium.…" at bounding box center [735, 279] width 621 height 532
